Goal: Task Accomplishment & Management: Manage account settings

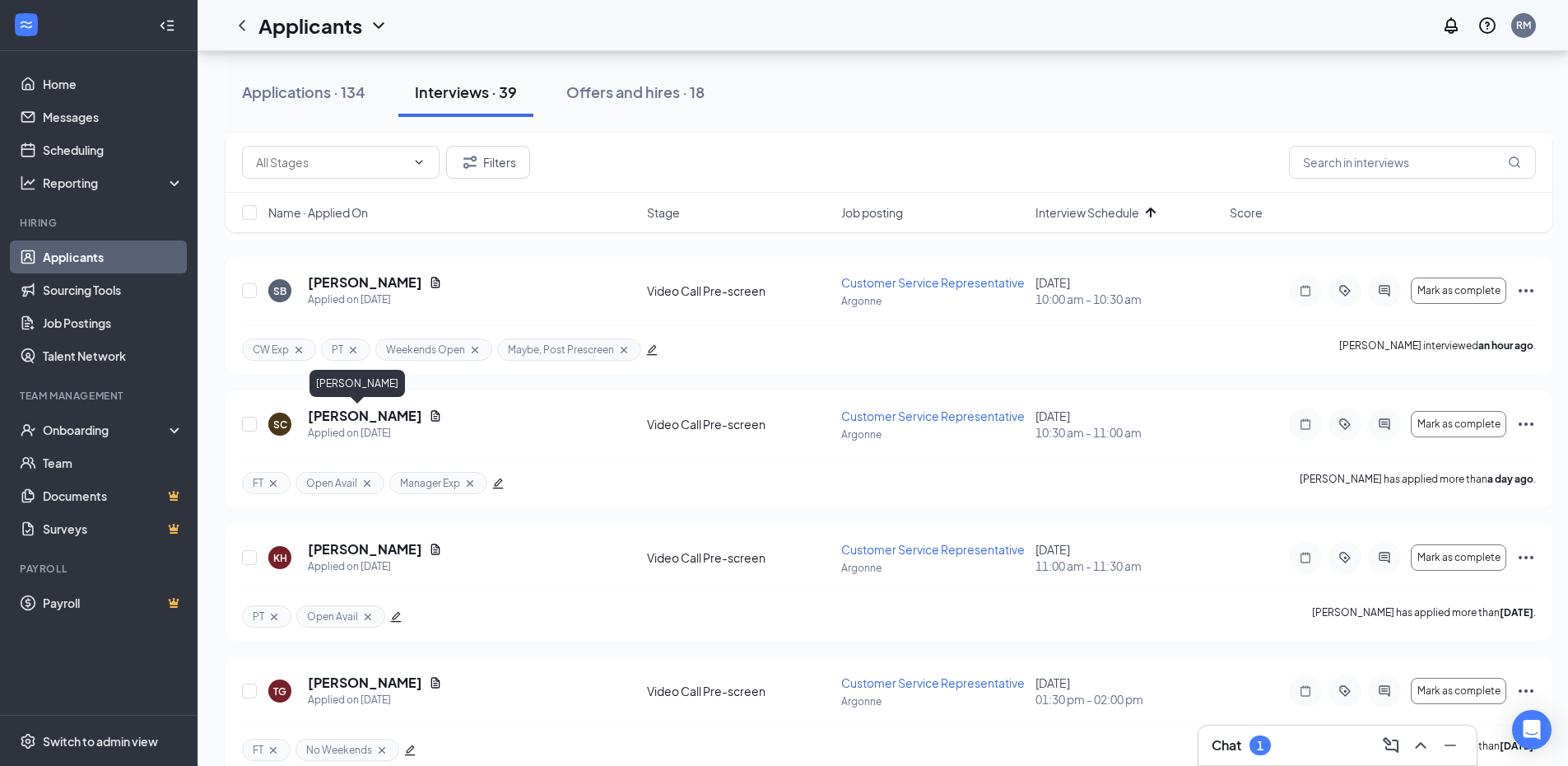
click at [343, 417] on h5 "[PERSON_NAME]" at bounding box center [365, 416] width 114 height 18
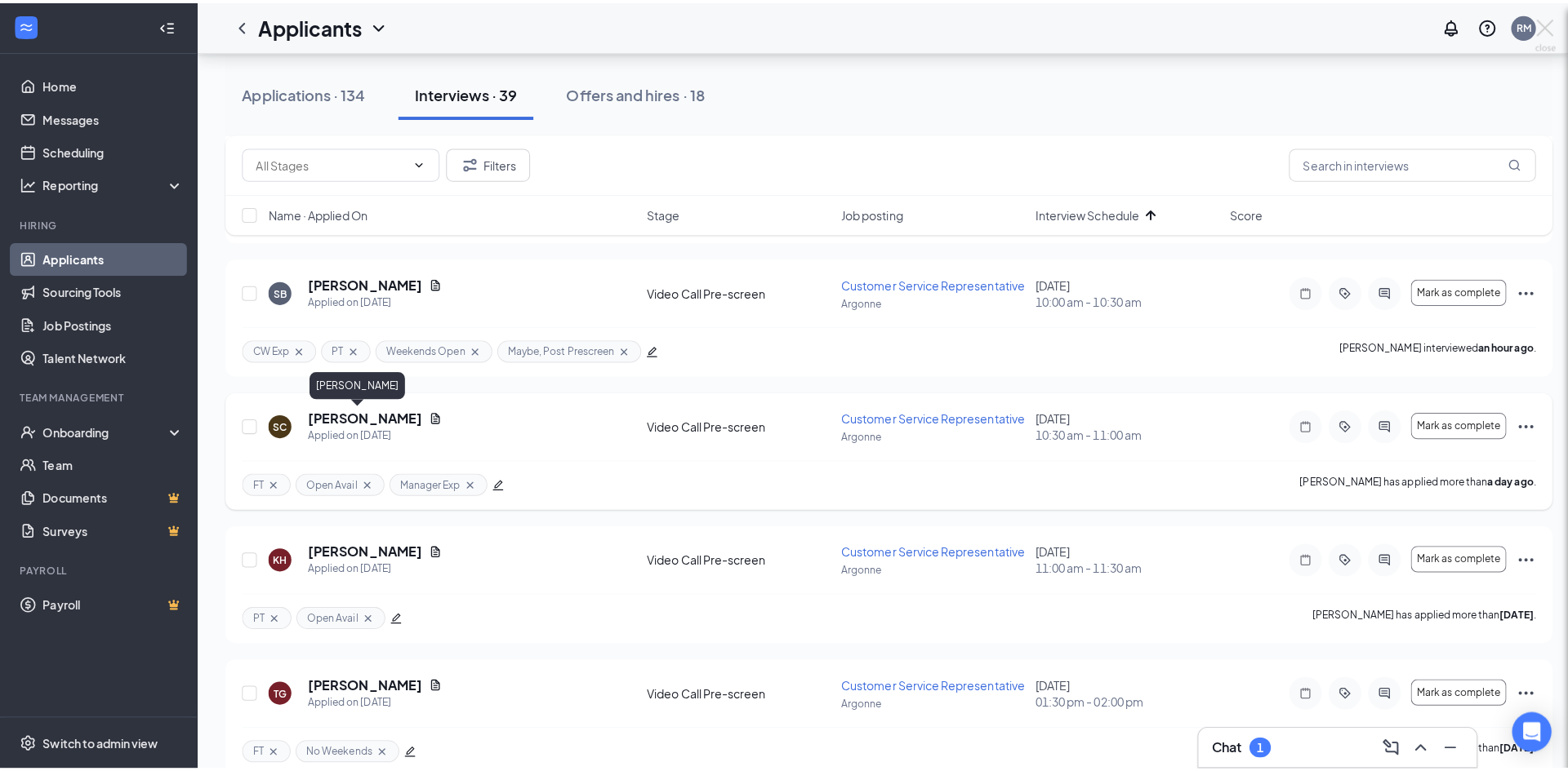
scroll to position [475, 0]
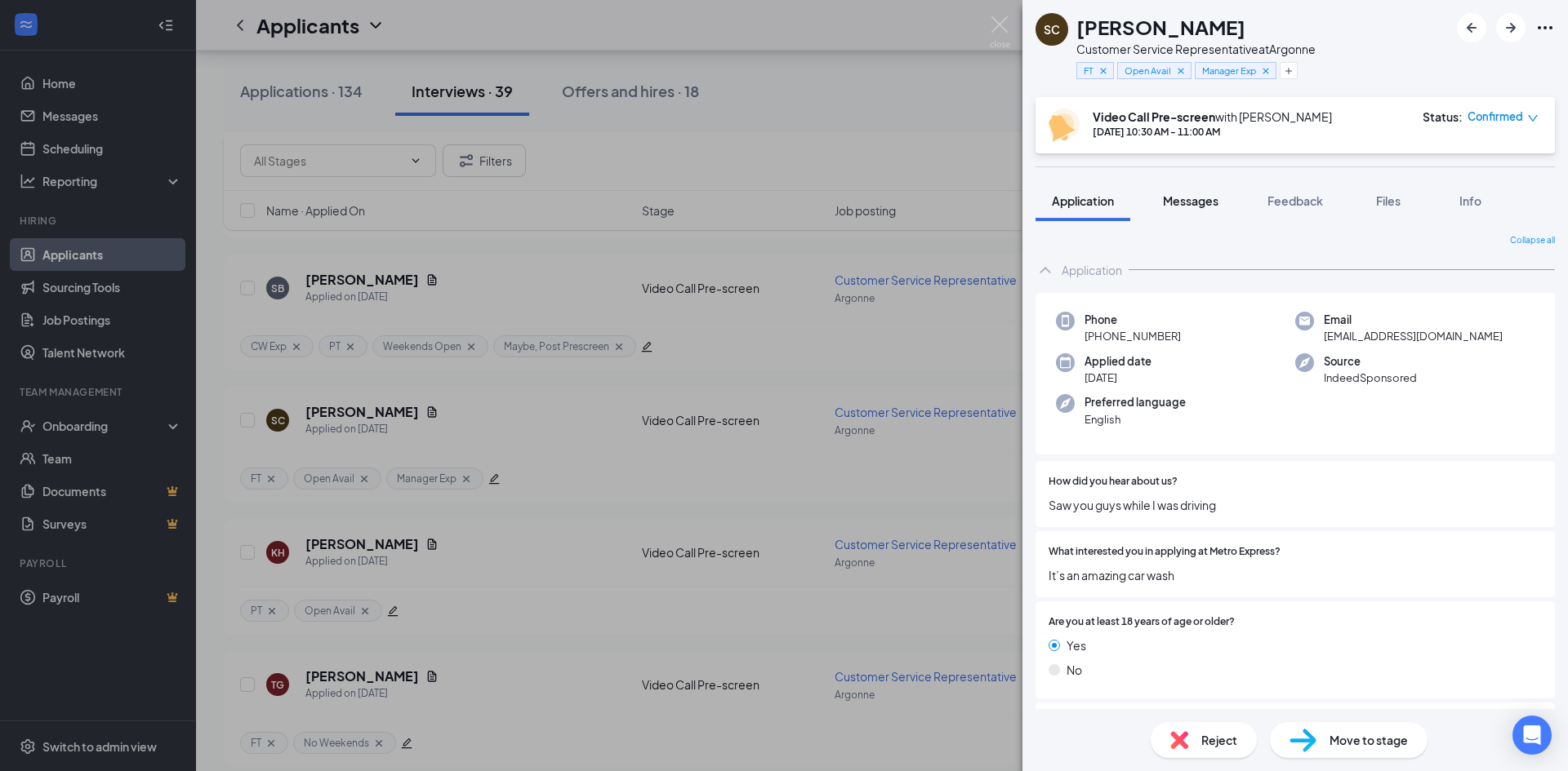
click at [1183, 190] on button "Messages" at bounding box center [1189, 200] width 88 height 41
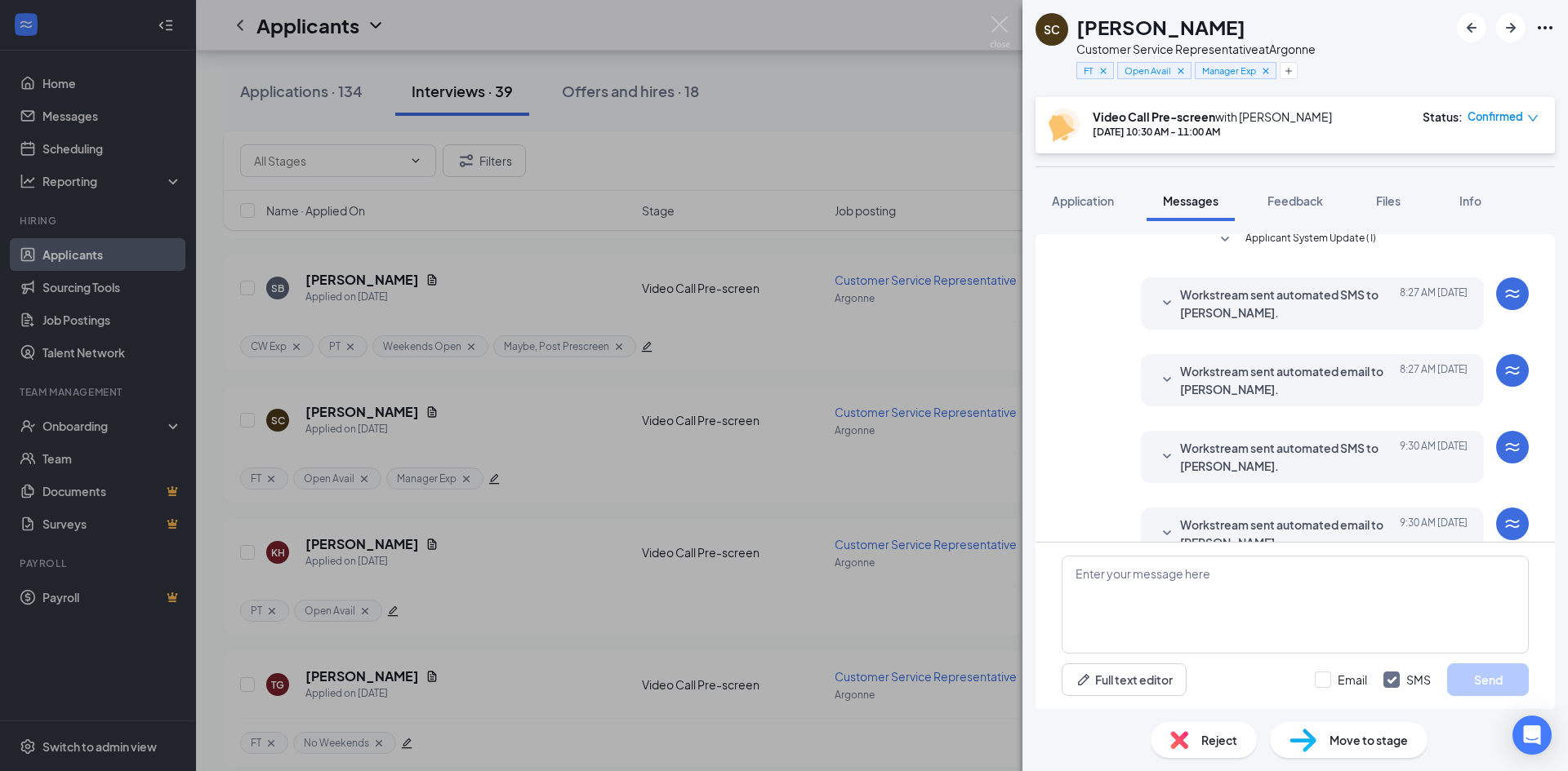
scroll to position [548, 0]
click at [1157, 446] on icon "SmallChevronDown" at bounding box center [1167, 456] width 20 height 20
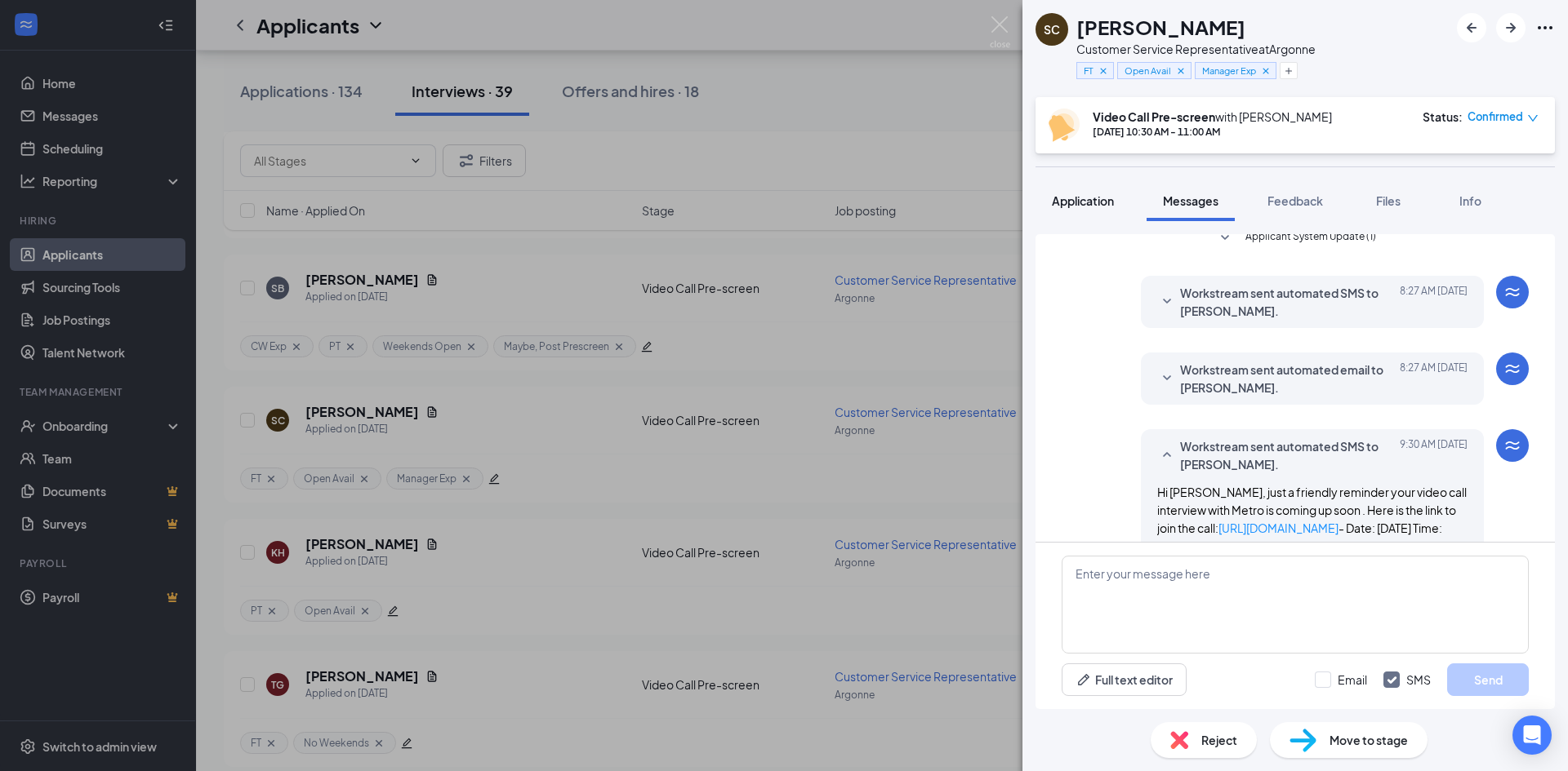
click at [1069, 207] on span "Application" at bounding box center [1082, 200] width 62 height 15
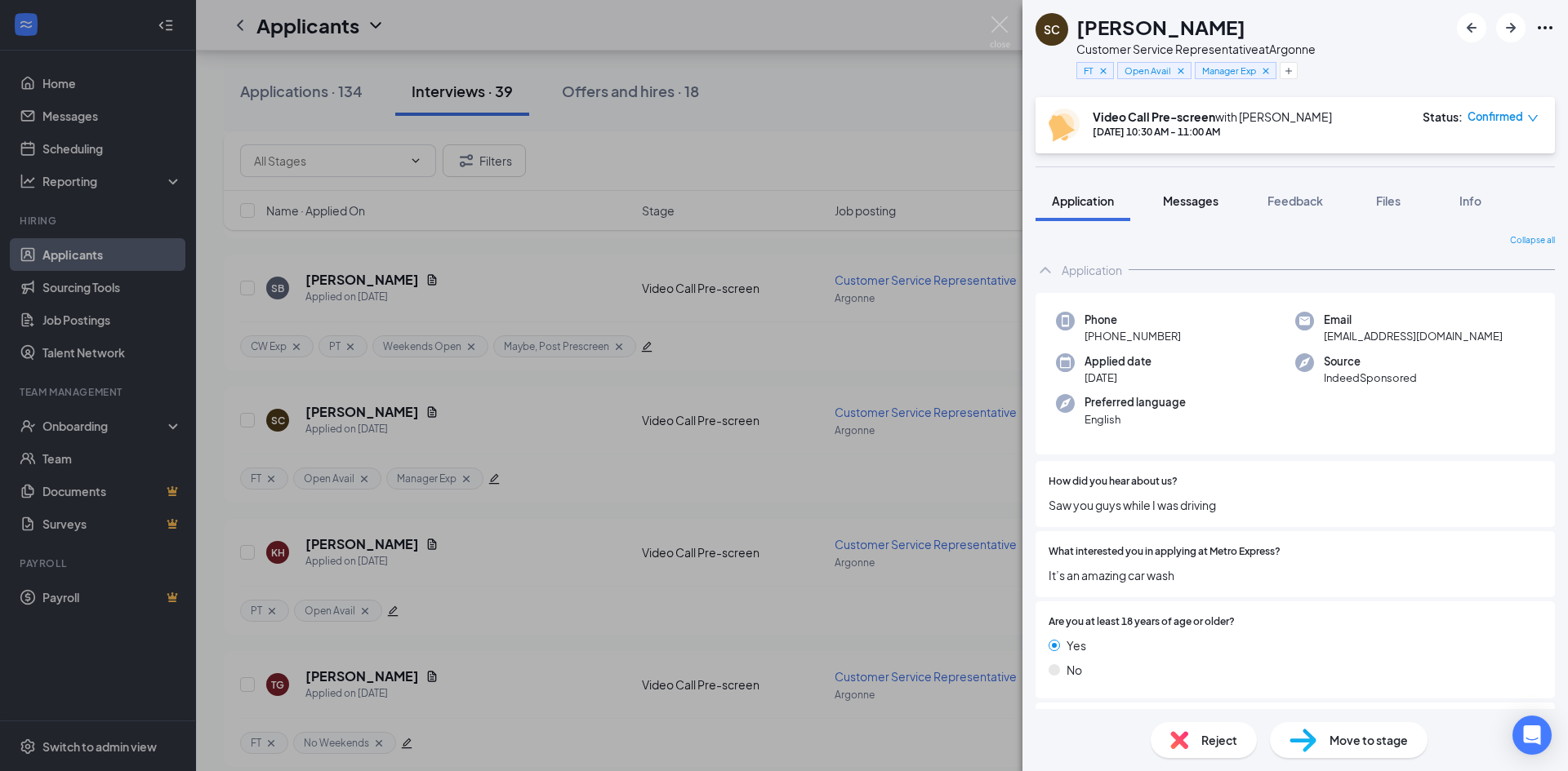
click at [1187, 189] on button "Messages" at bounding box center [1189, 200] width 88 height 41
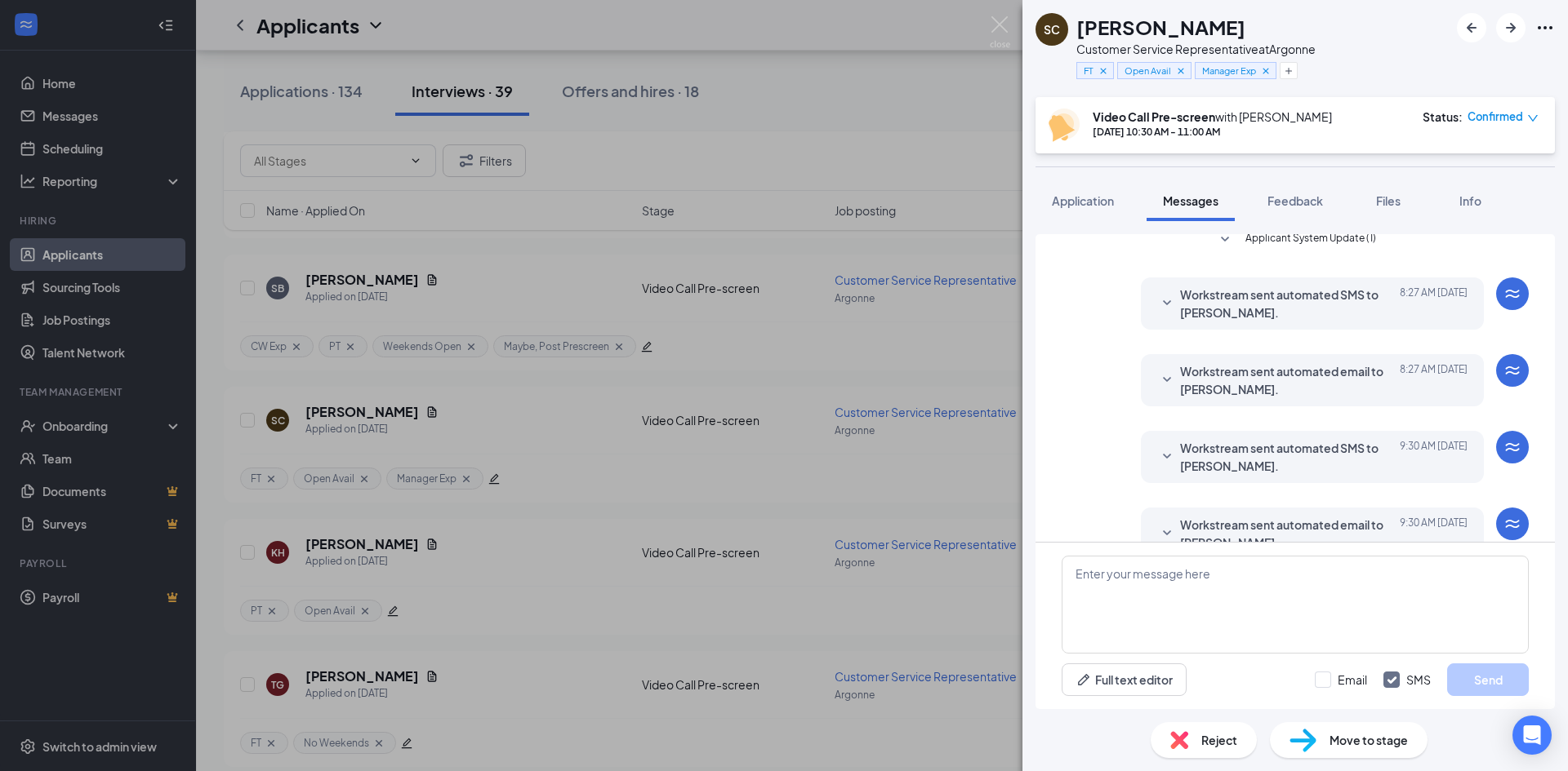
scroll to position [548, 0]
click at [1157, 446] on icon "SmallChevronDown" at bounding box center [1167, 456] width 20 height 20
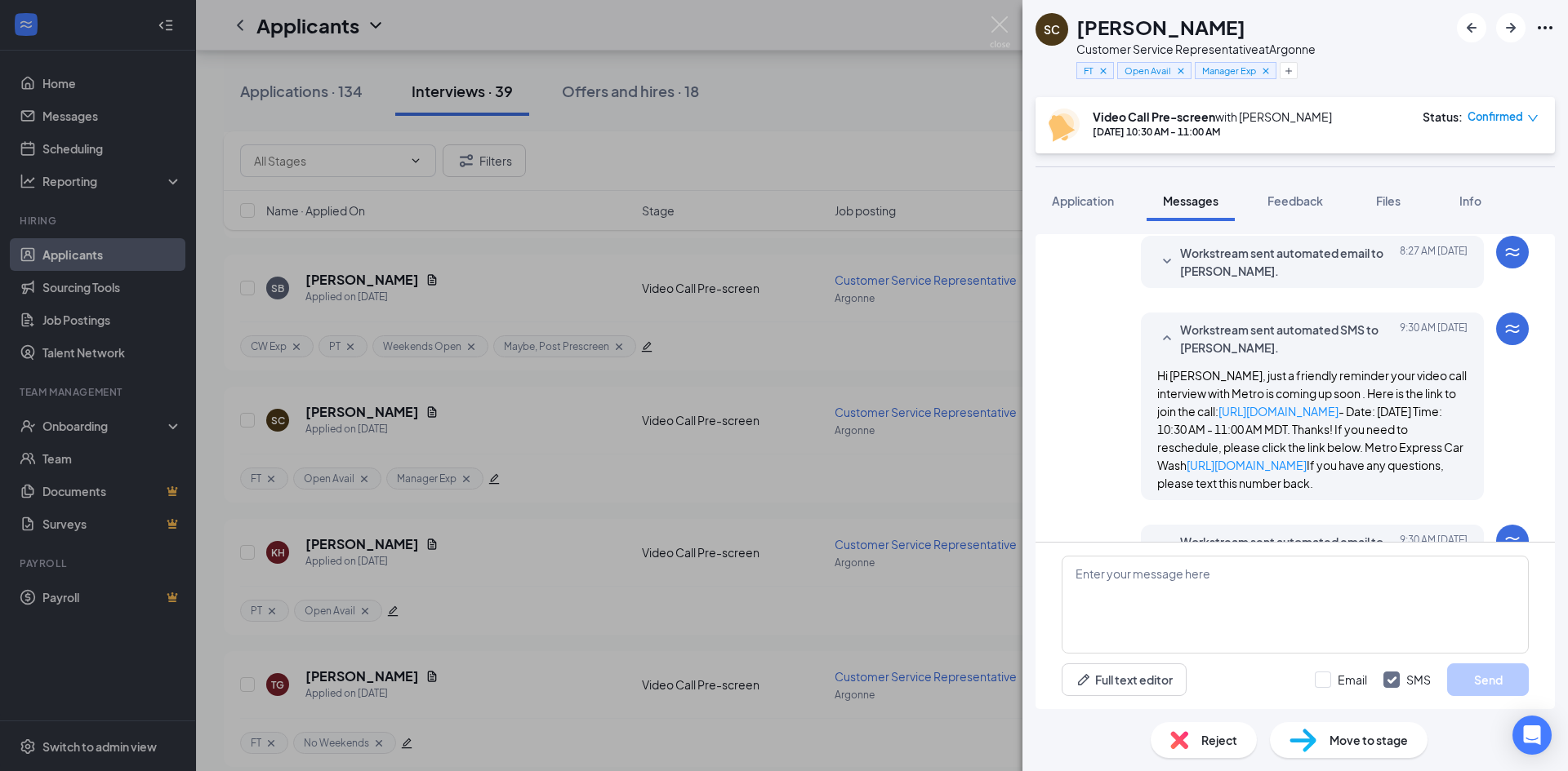
scroll to position [683, 0]
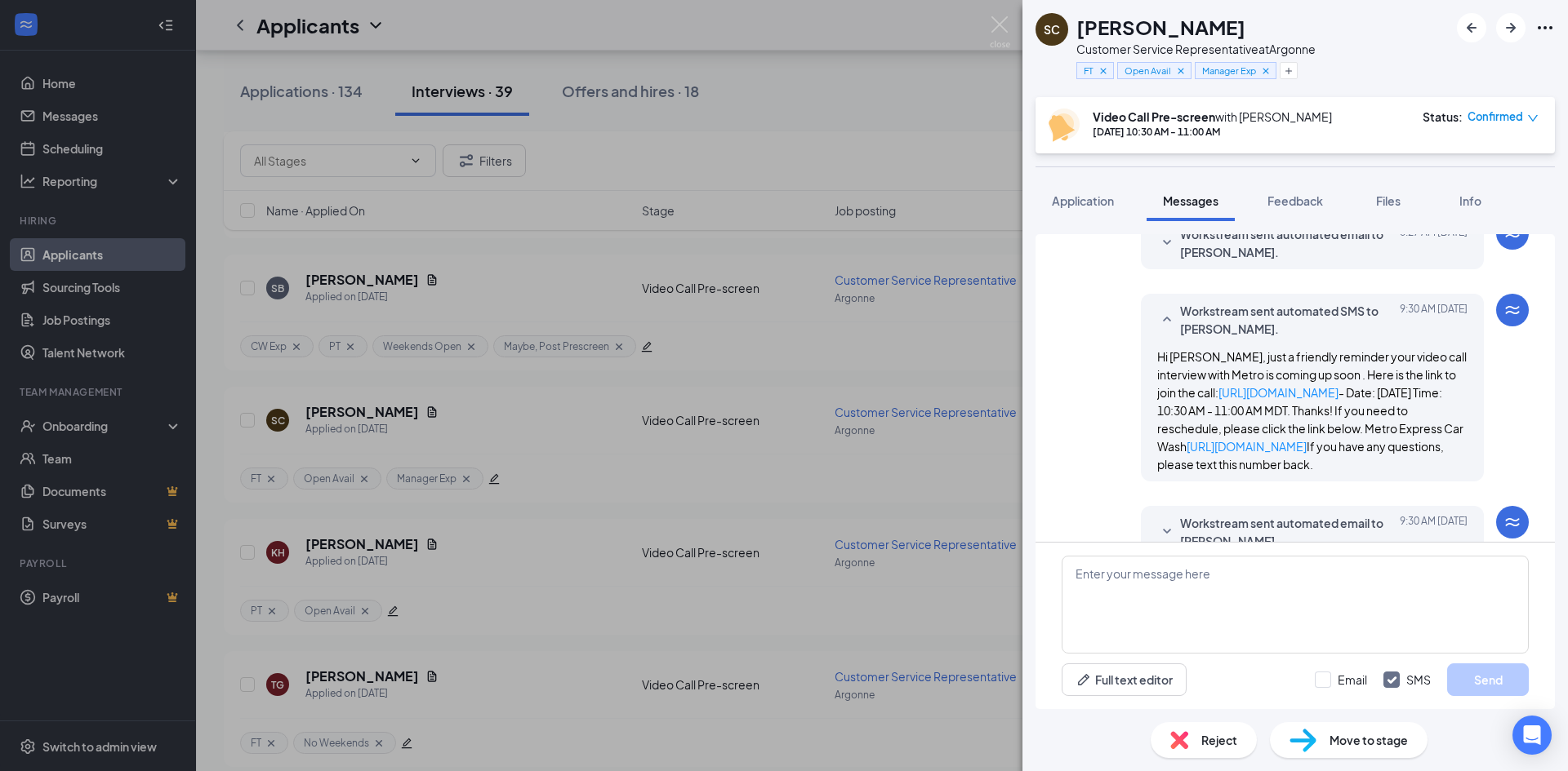
drag, startPoint x: 1090, startPoint y: 200, endPoint x: 1109, endPoint y: 263, distance: 65.8
click at [1090, 200] on span "Application" at bounding box center [1082, 200] width 62 height 15
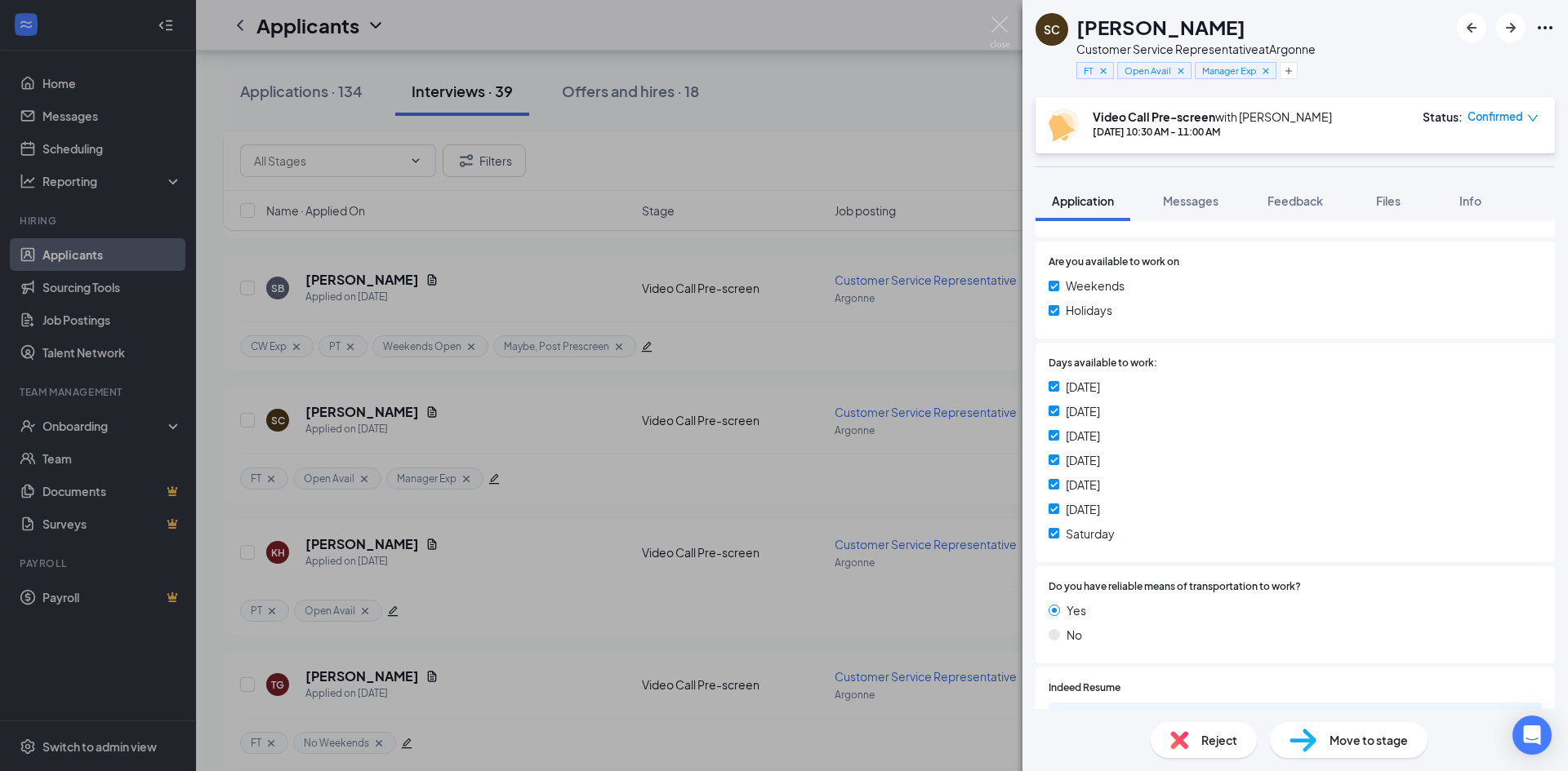
scroll to position [979, 0]
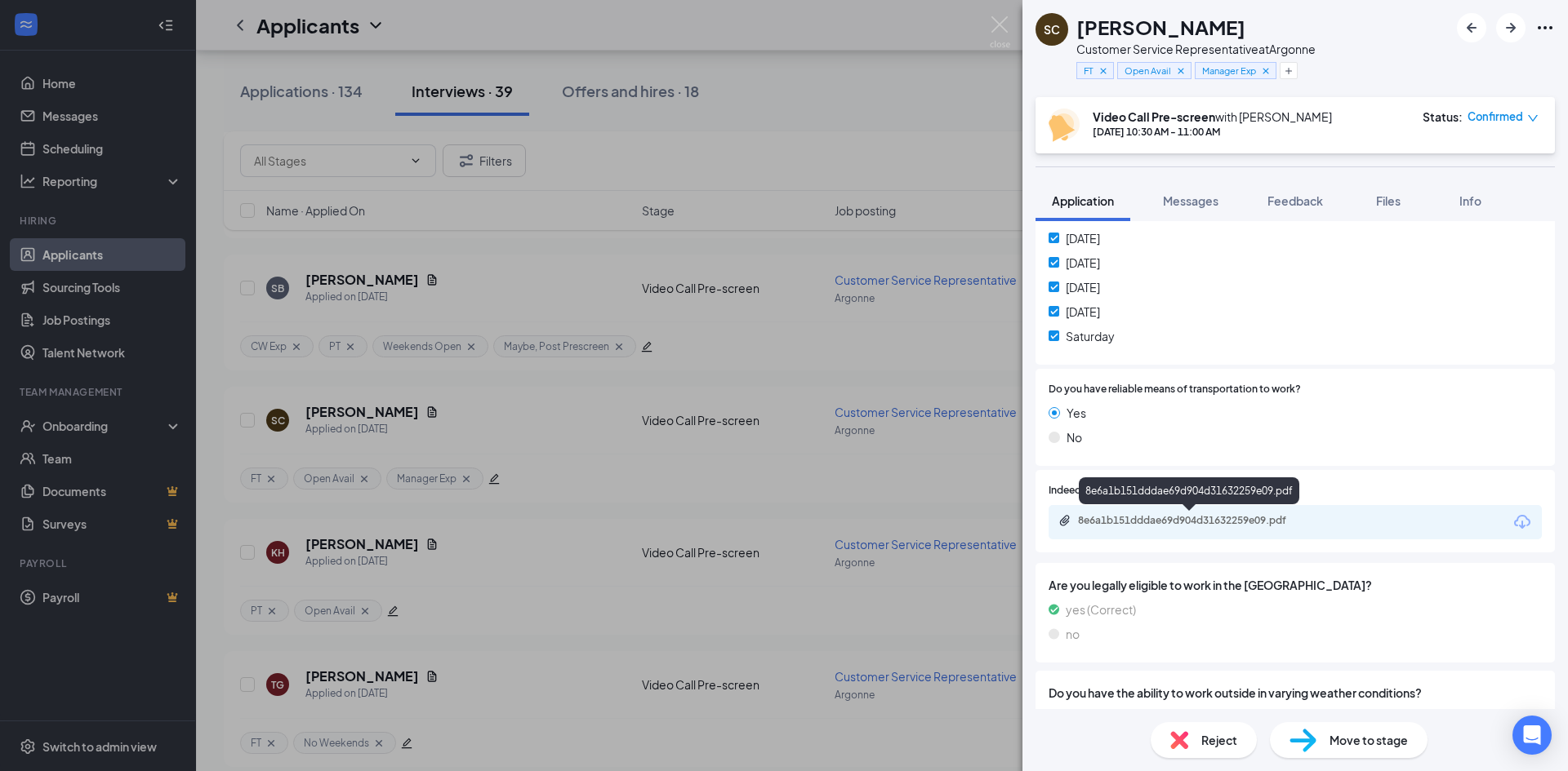
click at [1211, 516] on div "8e6a1b151dddae69d904d31632259e09.pdf" at bounding box center [1191, 520] width 229 height 13
